Goal: Transaction & Acquisition: Purchase product/service

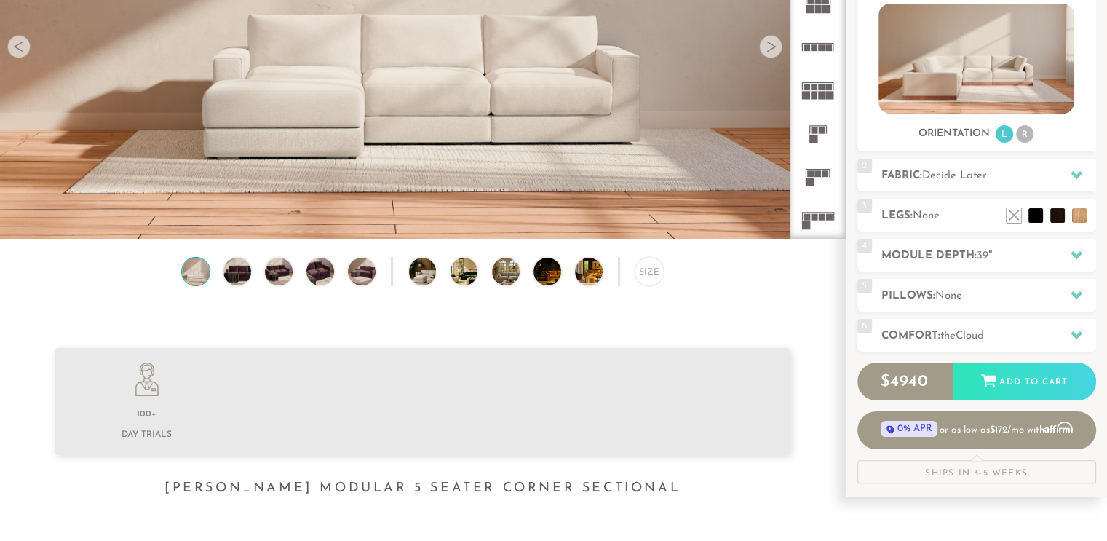
scroll to position [243, 0]
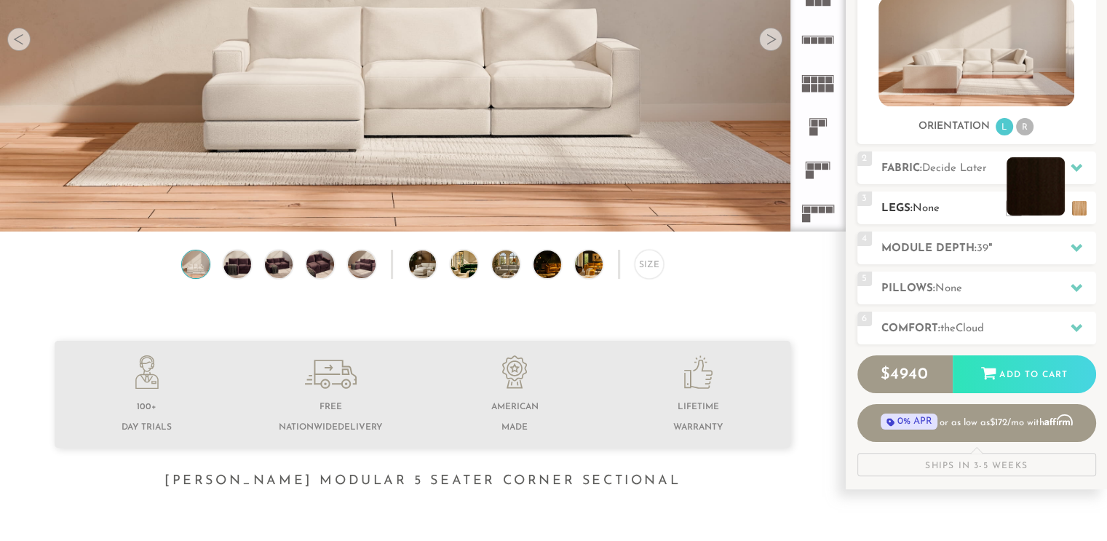
click at [1056, 206] on li at bounding box center [1036, 186] width 58 height 58
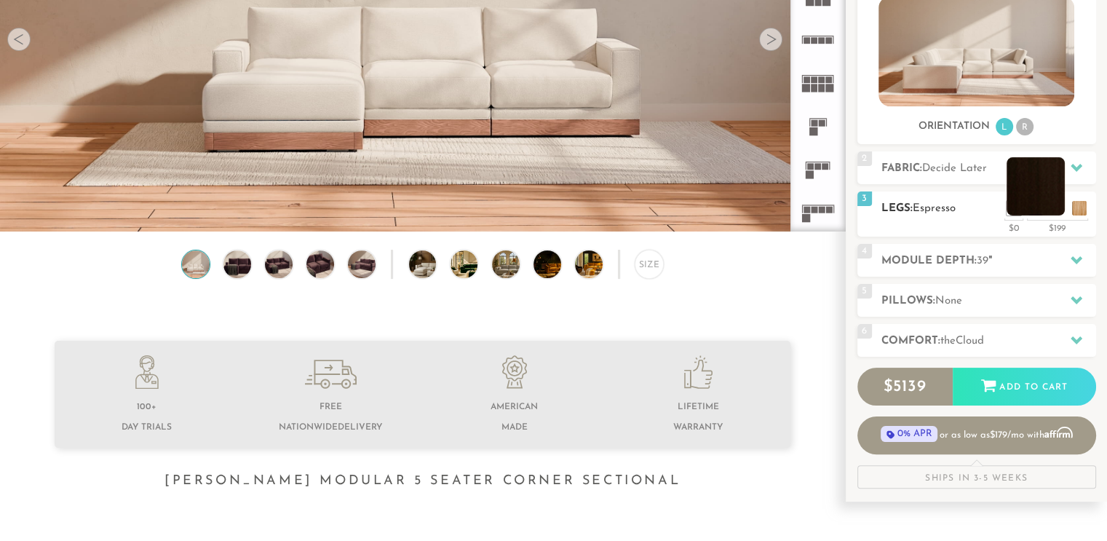
click at [1051, 213] on li at bounding box center [1036, 186] width 58 height 58
click at [1037, 207] on li at bounding box center [1014, 186] width 58 height 58
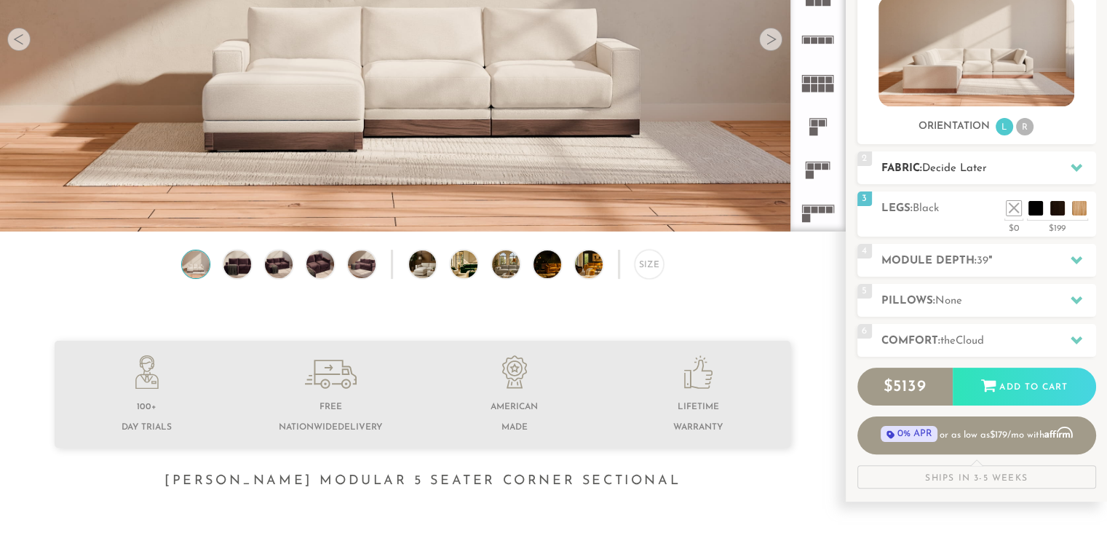
click at [954, 159] on div "2 Fabric: Decide Later" at bounding box center [977, 167] width 239 height 33
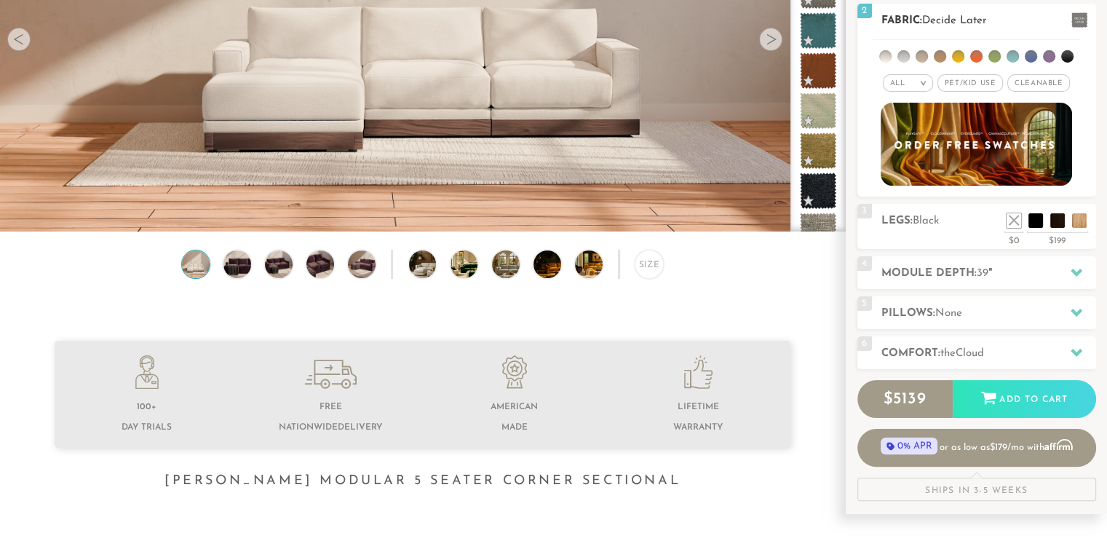
click at [973, 79] on span "Pet/Kid Use x" at bounding box center [971, 82] width 66 height 17
click at [994, 58] on li at bounding box center [995, 56] width 12 height 12
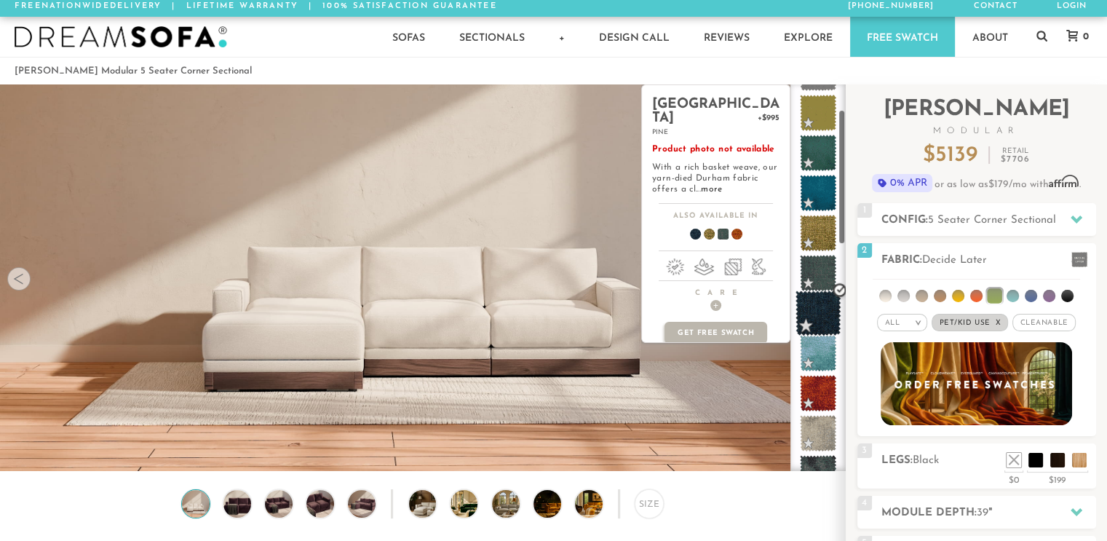
scroll to position [79, 0]
click at [819, 266] on span at bounding box center [819, 272] width 46 height 46
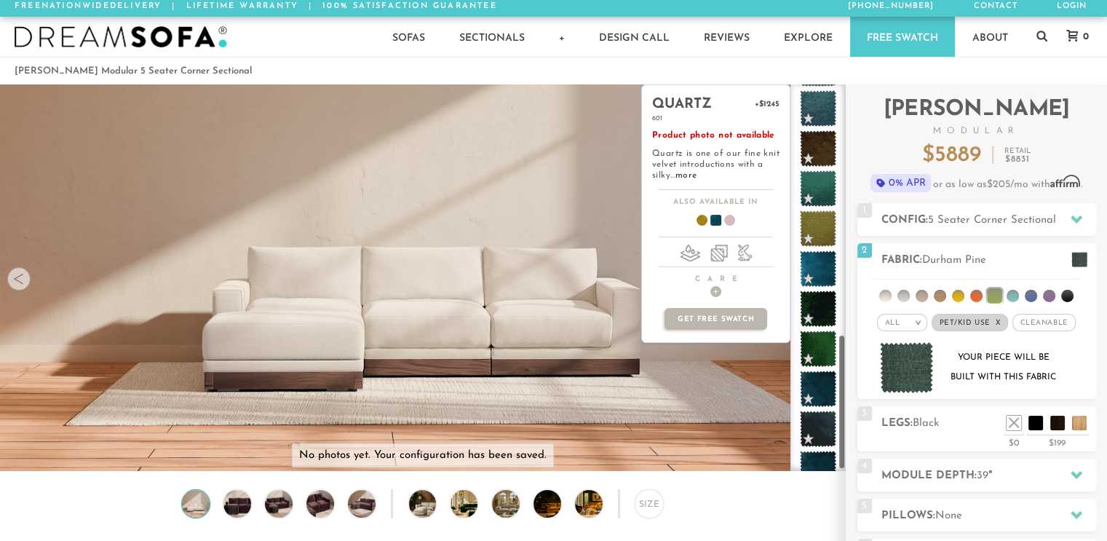
scroll to position [722, 0]
click at [831, 183] on span at bounding box center [819, 189] width 46 height 46
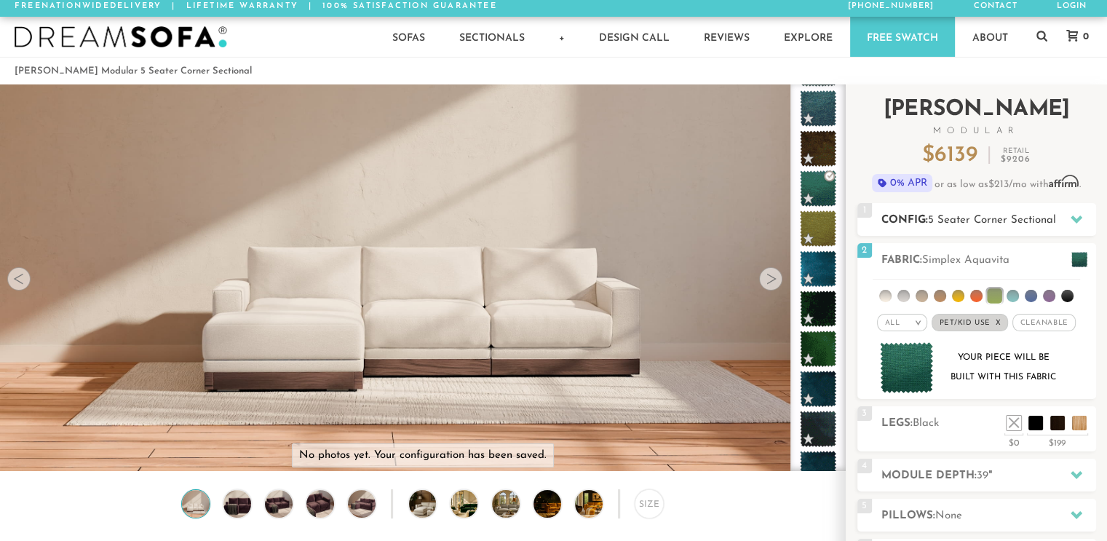
click at [971, 215] on span "5 Seater Corner Sectional" at bounding box center [992, 220] width 128 height 11
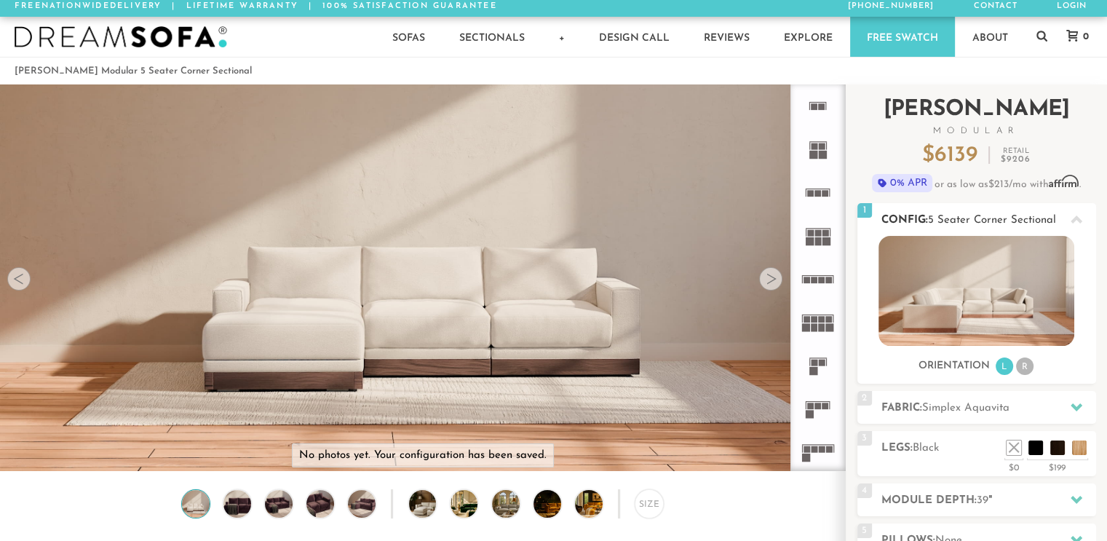
click at [1025, 360] on li "R" at bounding box center [1024, 365] width 17 height 17
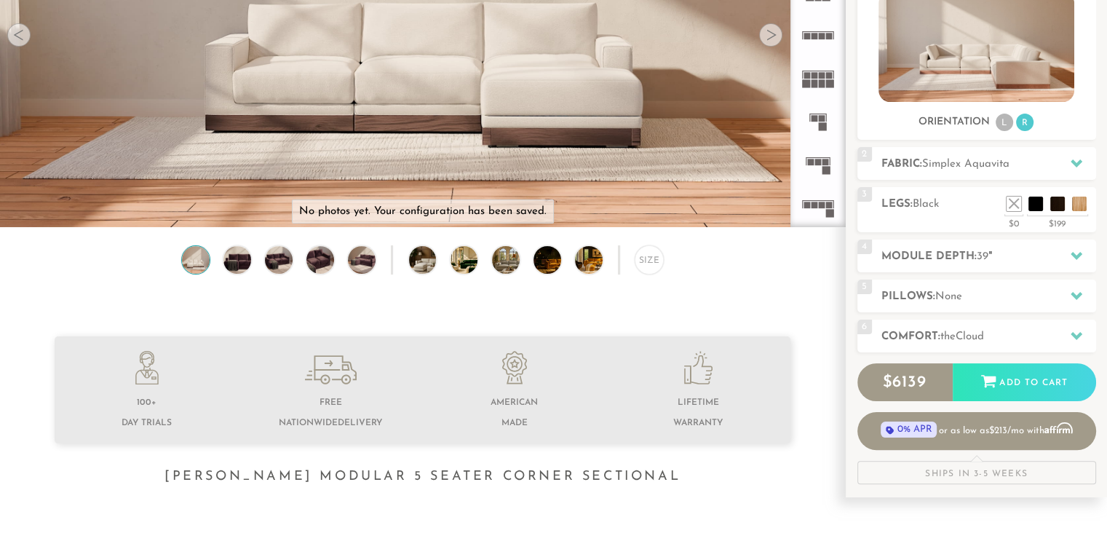
scroll to position [248, 0]
click at [819, 218] on icon at bounding box center [817, 207] width 43 height 43
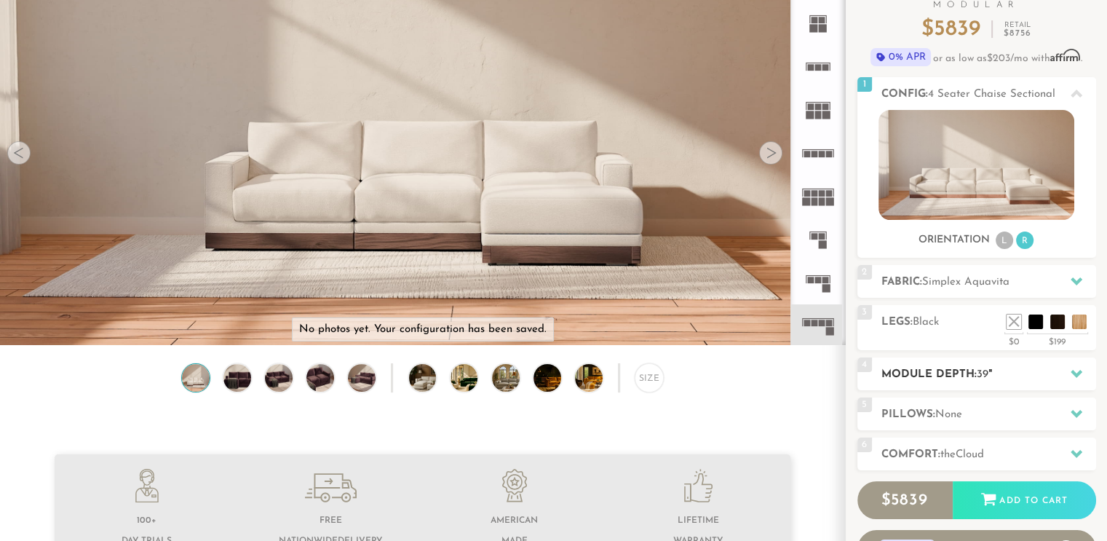
scroll to position [7, 0]
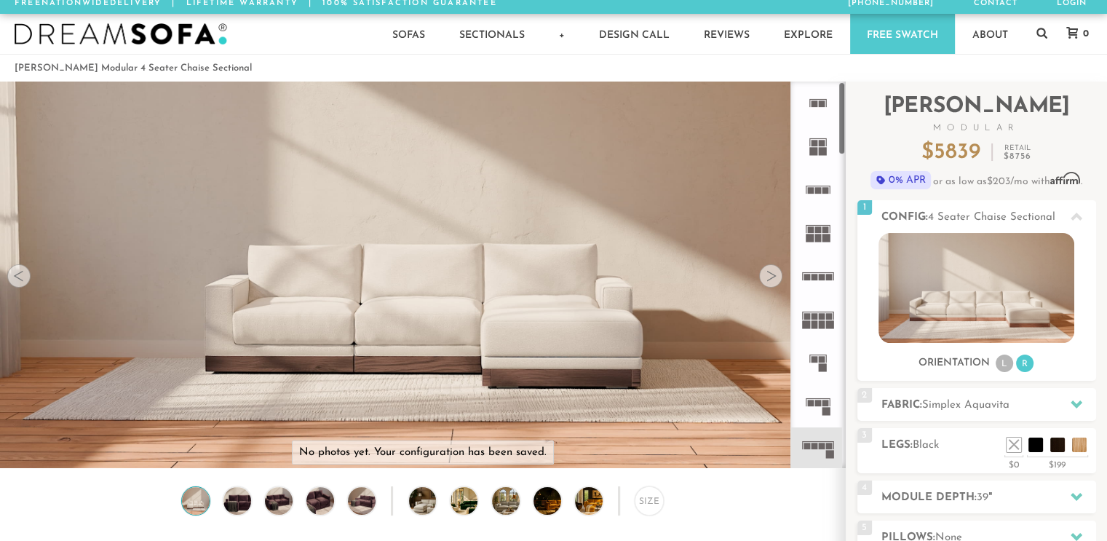
click at [823, 410] on rect at bounding box center [827, 411] width 8 height 8
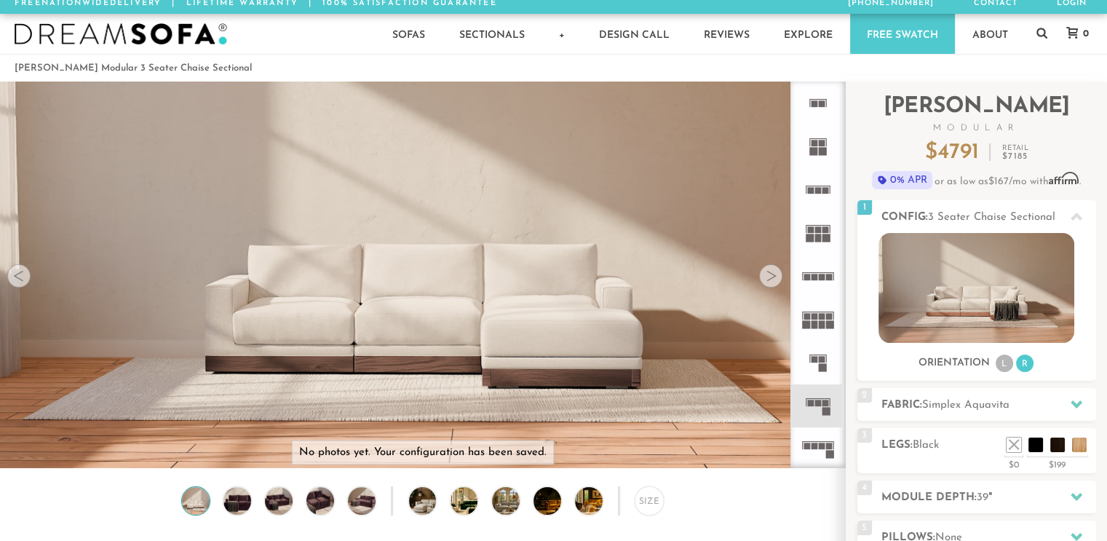
click at [826, 343] on icon at bounding box center [817, 362] width 43 height 43
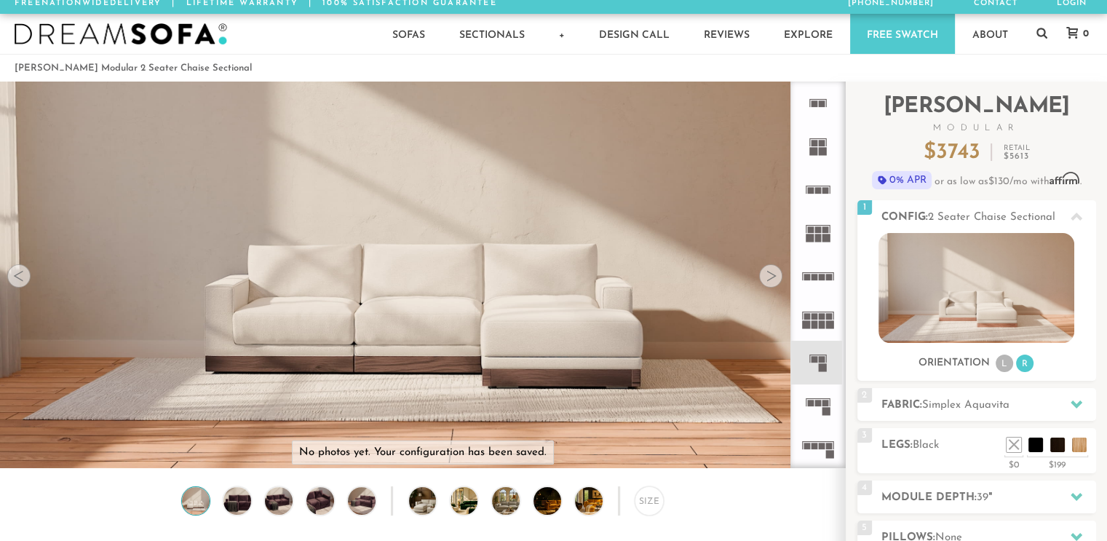
click at [826, 304] on icon at bounding box center [817, 319] width 43 height 43
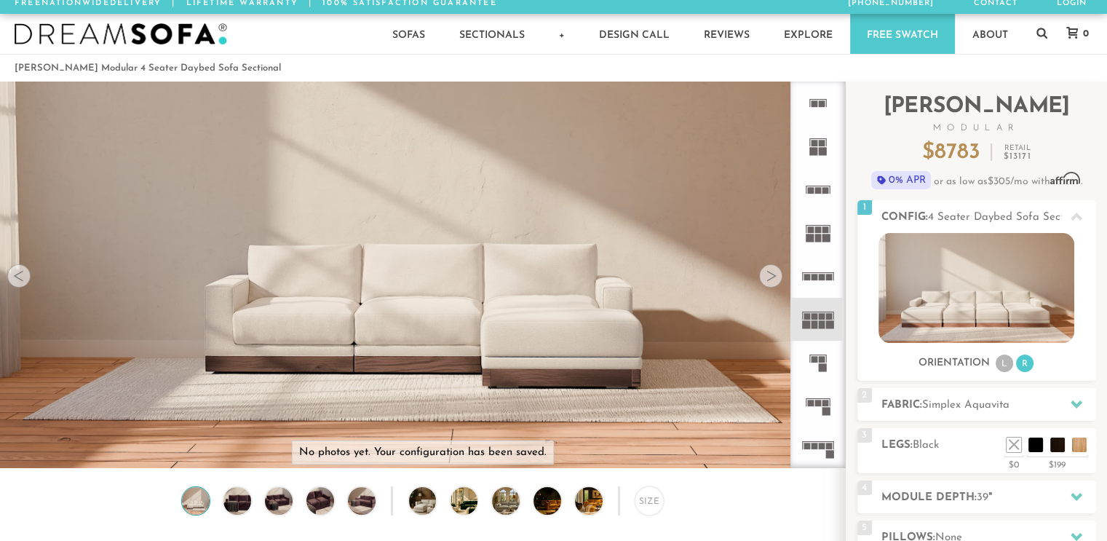
click at [822, 278] on rect at bounding box center [822, 277] width 7 height 7
